Goal: Check status

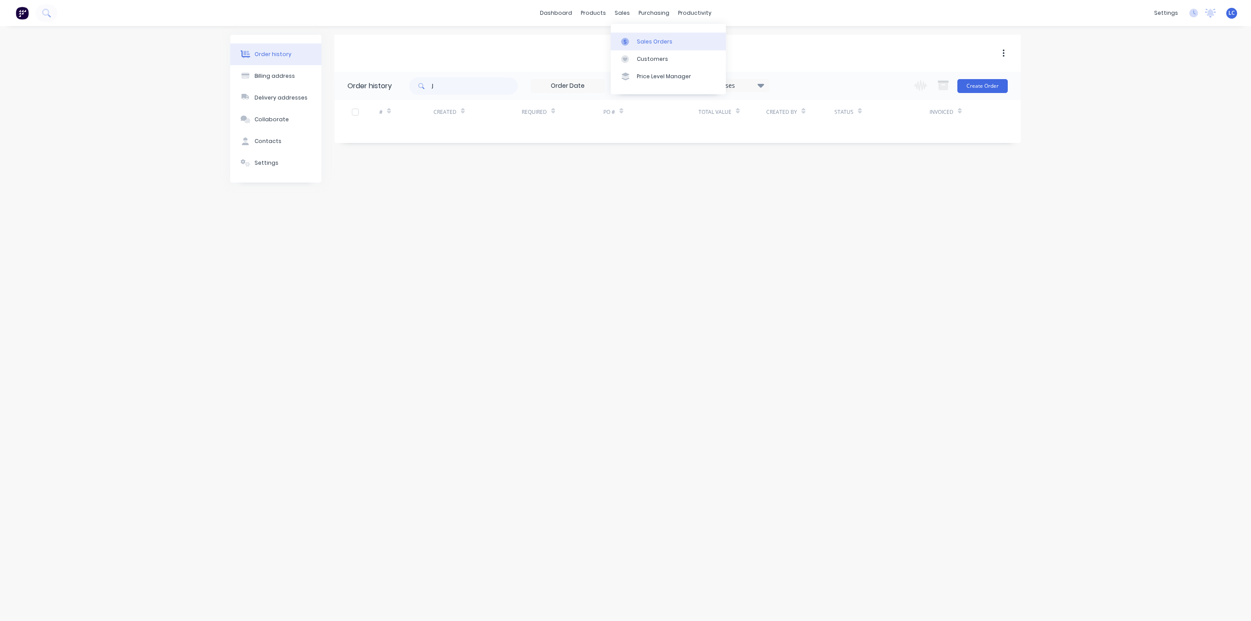
click at [645, 38] on div "Sales Orders" at bounding box center [655, 42] width 36 height 8
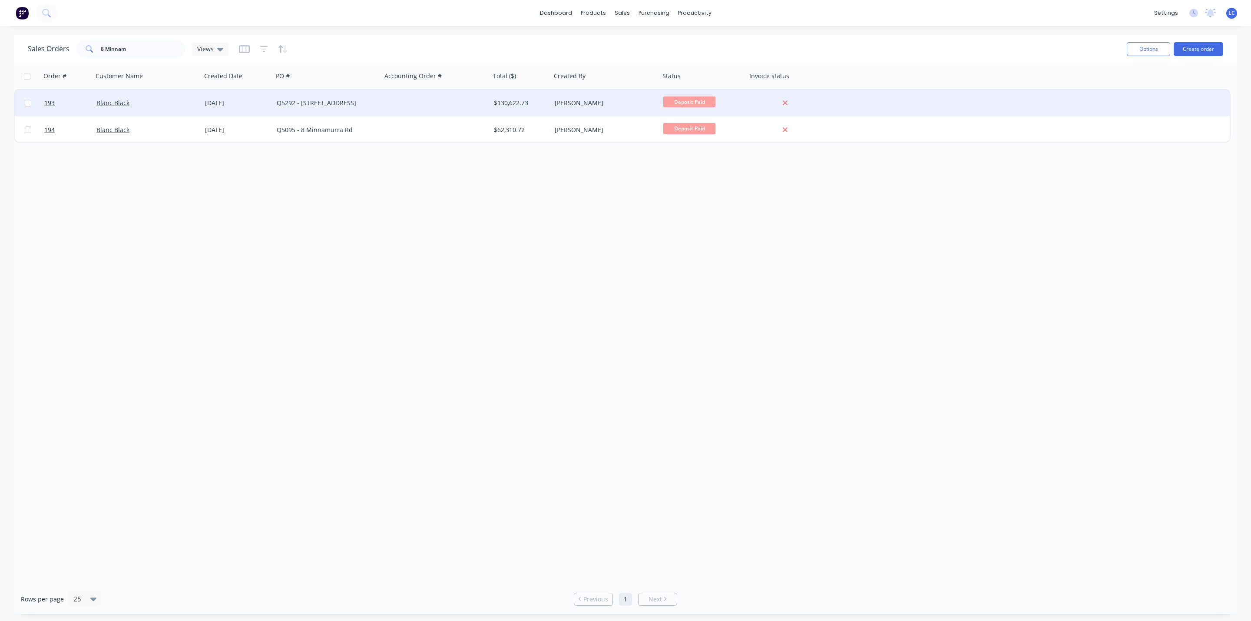
click at [231, 100] on div "[DATE]" at bounding box center [237, 103] width 65 height 9
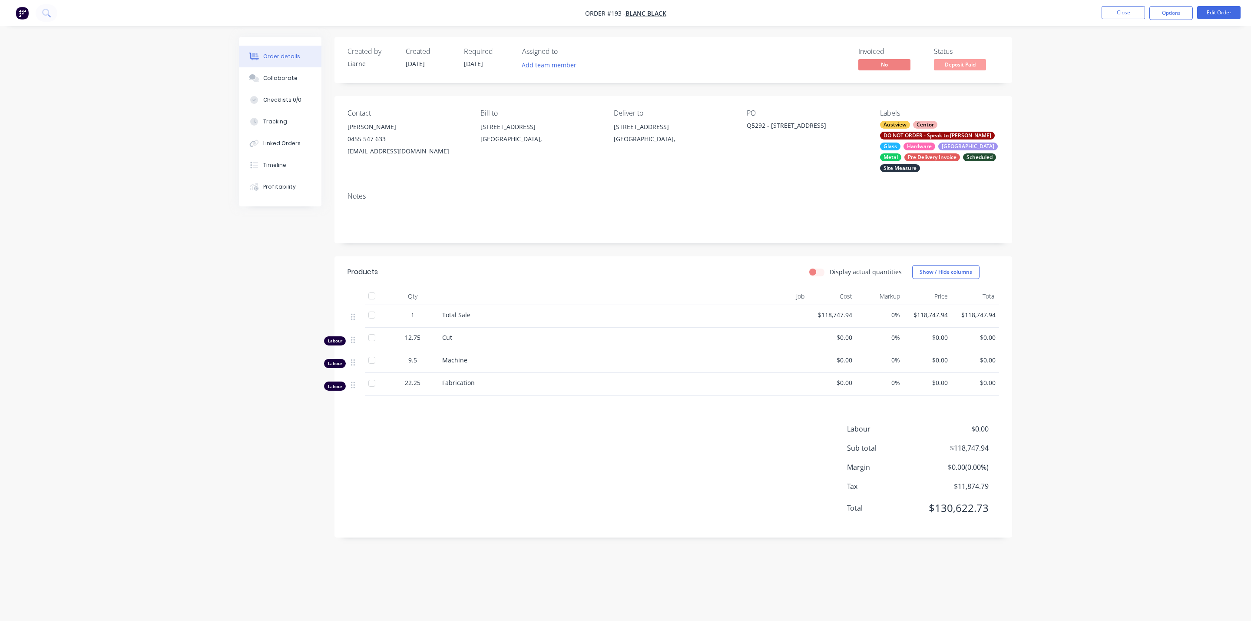
click at [901, 153] on div "Metal" at bounding box center [890, 157] width 21 height 8
click at [895, 219] on div at bounding box center [895, 217] width 17 height 17
click at [772, 185] on div "Notes" at bounding box center [674, 214] width 678 height 58
click at [1250, 190] on div "Order details Collaborate Checklists 0/0 Tracking Linked Orders Timeline Profit…" at bounding box center [625, 310] width 1251 height 621
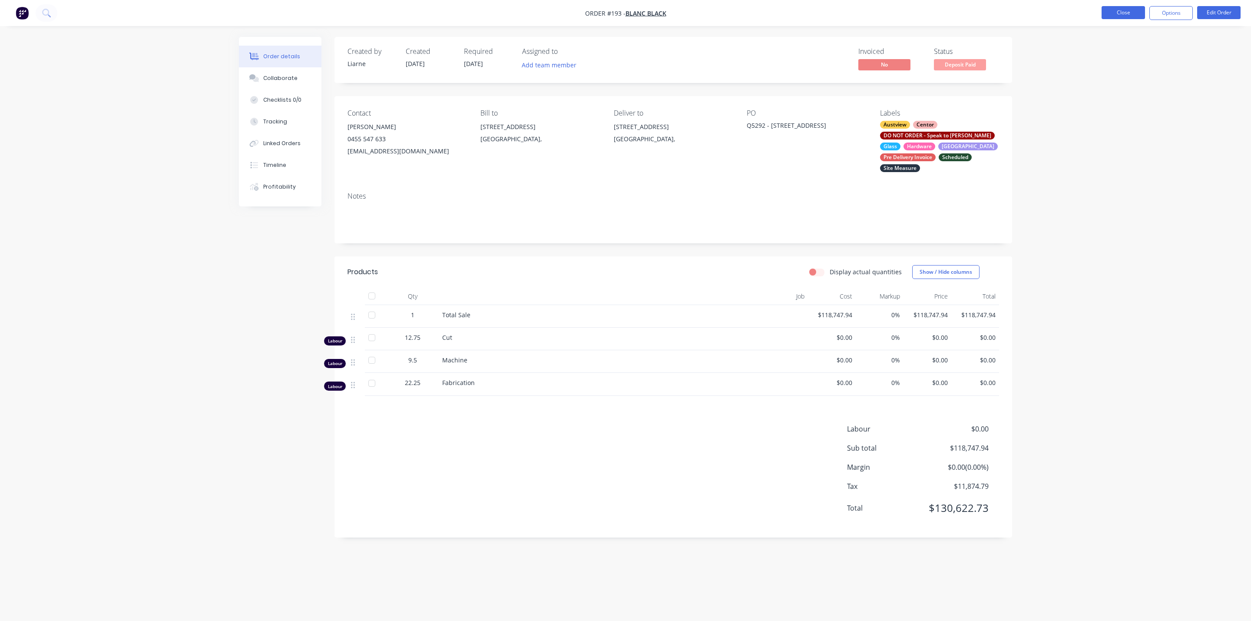
click at [1117, 12] on button "Close" at bounding box center [1123, 12] width 43 height 13
